Goal: Obtain resource: Download file/media

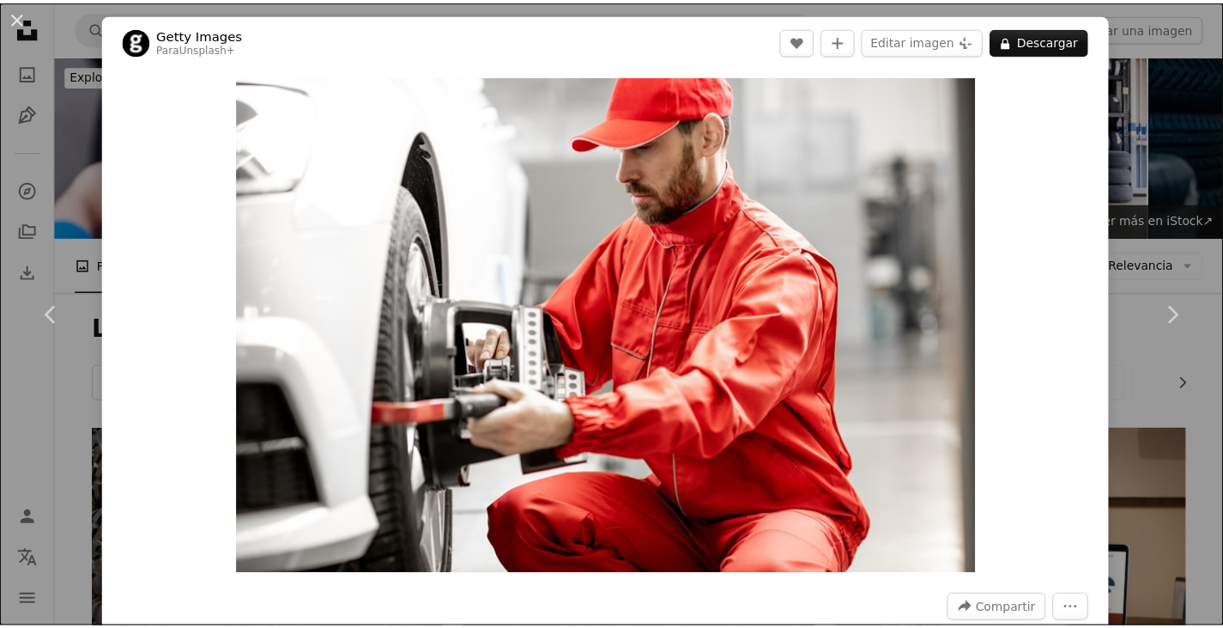
scroll to position [1374, 0]
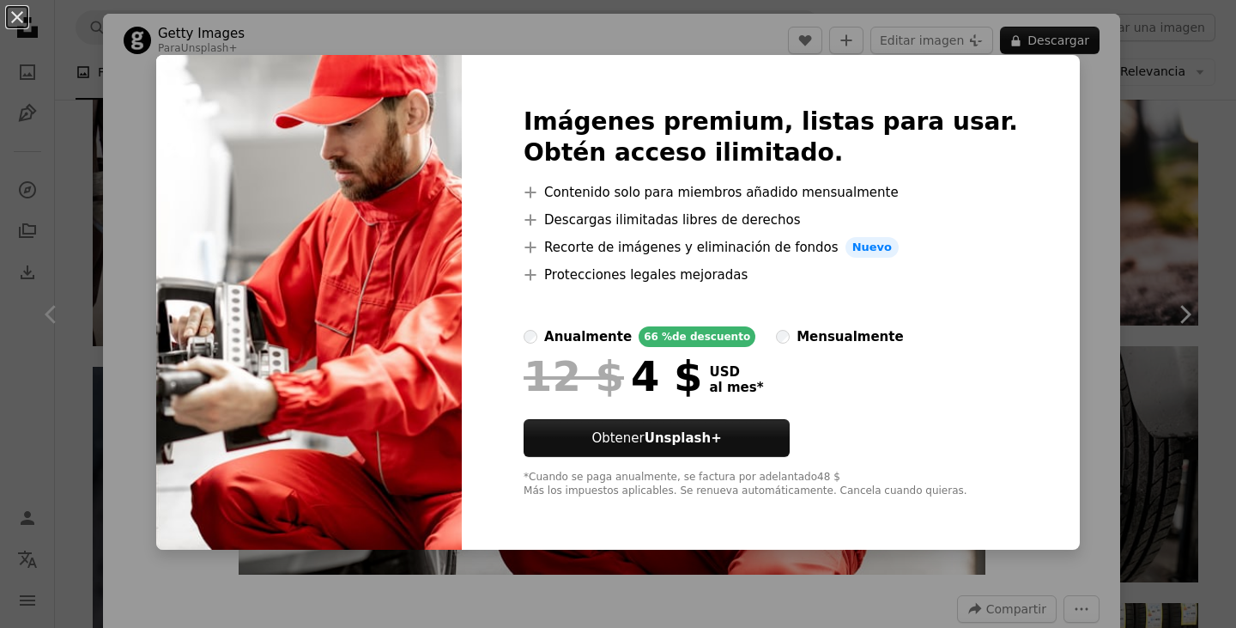
click at [1165, 178] on div "An X shape Imágenes premium, listas para usar. Obtén acceso ilimitado. A plus s…" at bounding box center [618, 314] width 1236 height 628
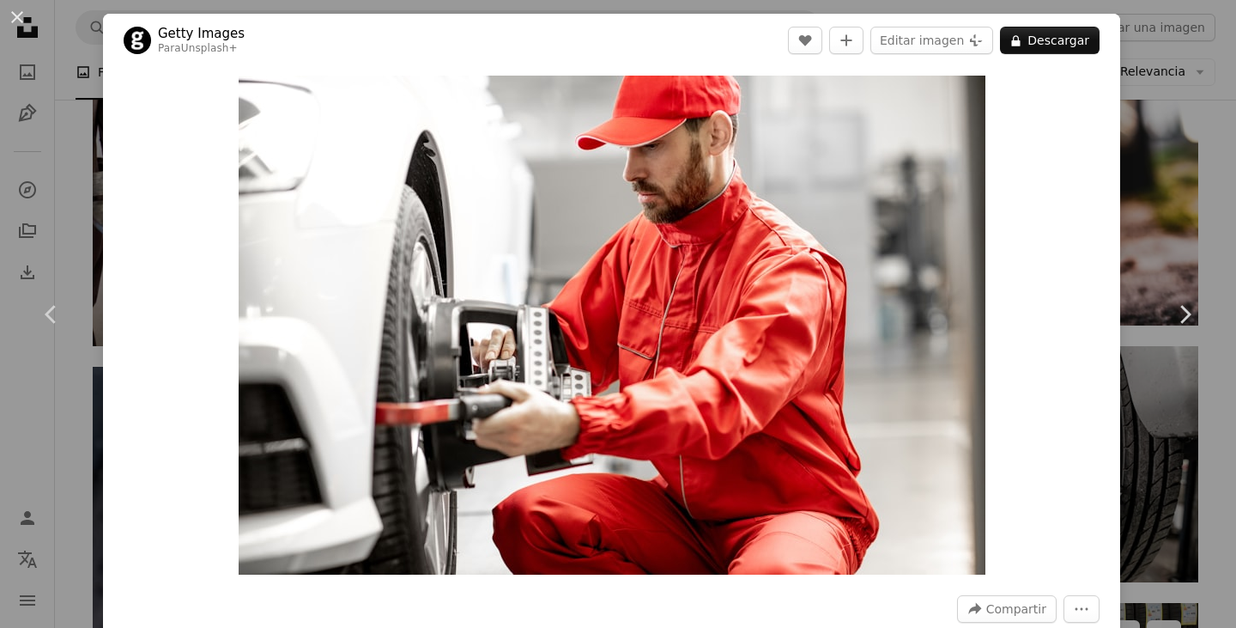
click at [1128, 112] on div "An X shape Chevron left Chevron right Getty Images Para Unsplash+ A heart A plu…" at bounding box center [618, 314] width 1236 height 628
